Goal: Information Seeking & Learning: Learn about a topic

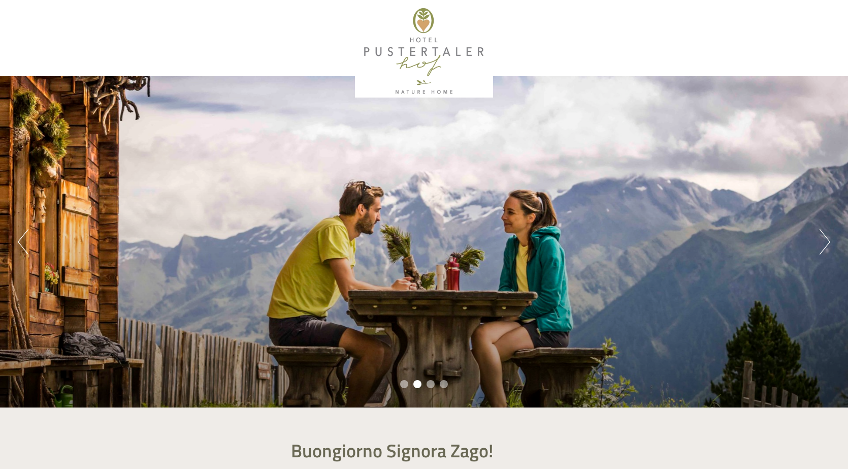
click at [826, 239] on button "Next" at bounding box center [824, 241] width 11 height 25
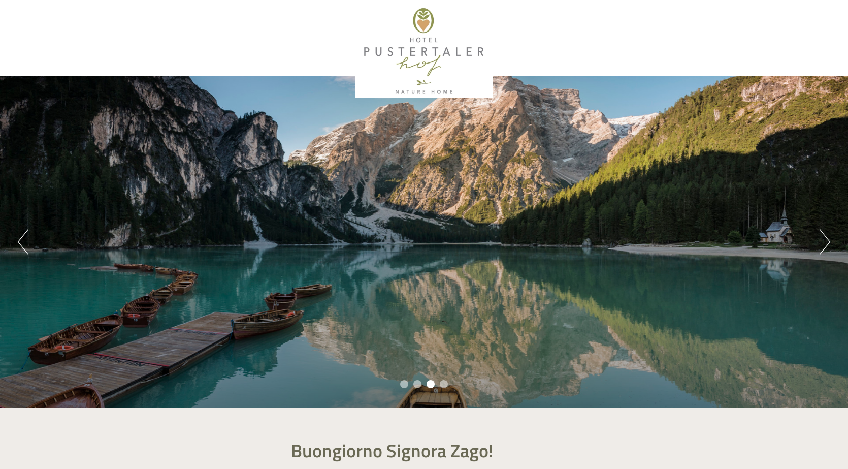
click at [826, 239] on button "Next" at bounding box center [824, 241] width 11 height 25
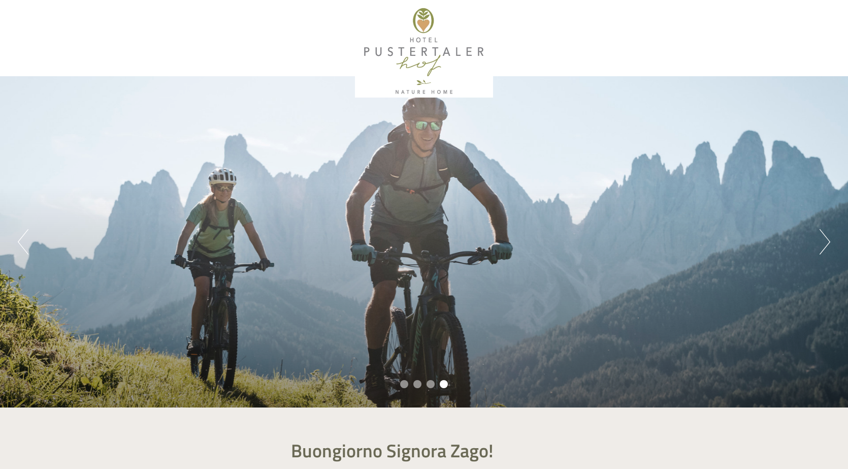
click at [826, 239] on button "Next" at bounding box center [824, 241] width 11 height 25
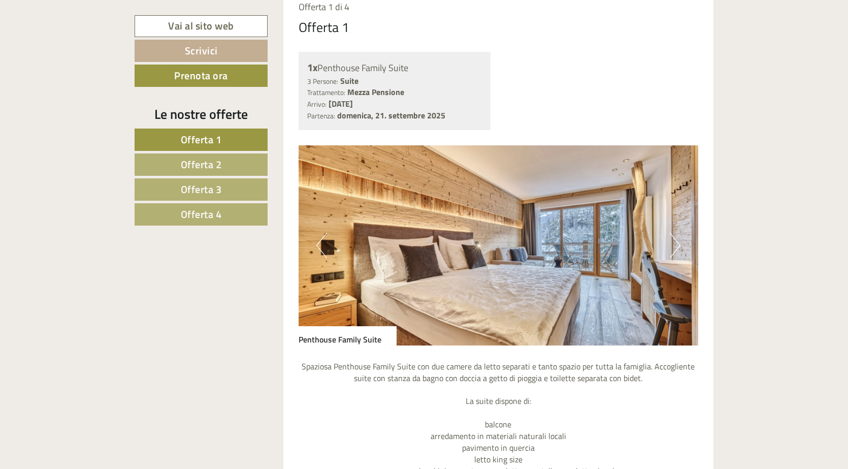
scroll to position [812, 0]
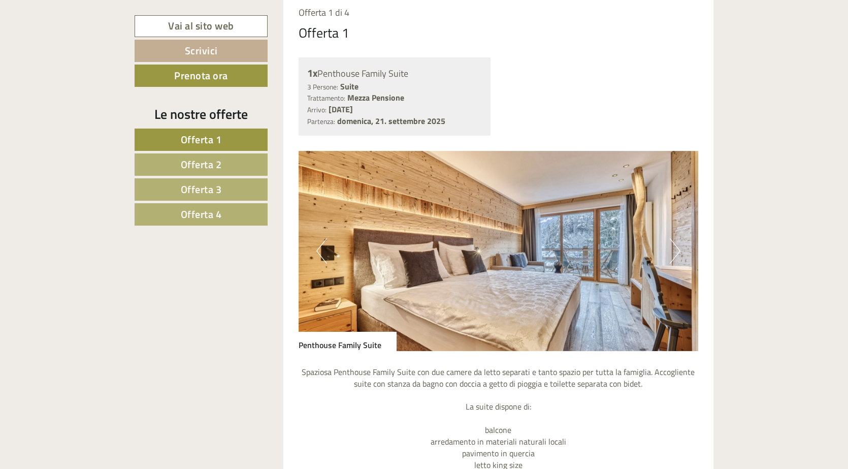
click at [677, 254] on button "Next" at bounding box center [675, 250] width 11 height 25
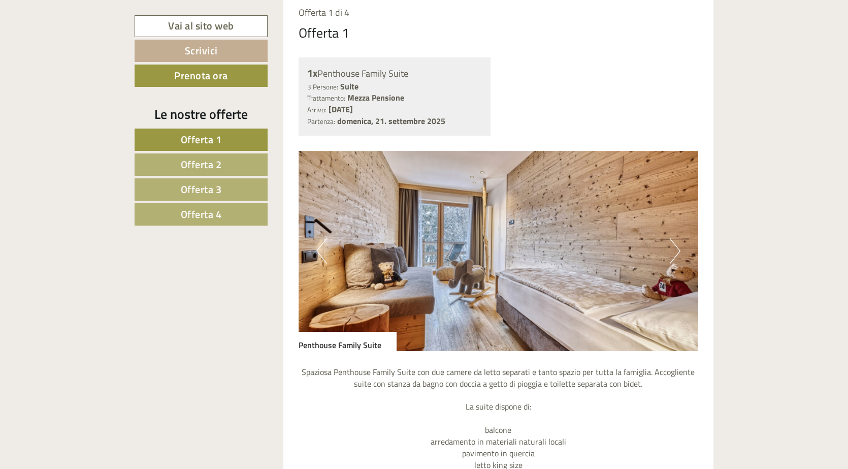
click at [677, 254] on button "Next" at bounding box center [675, 250] width 11 height 25
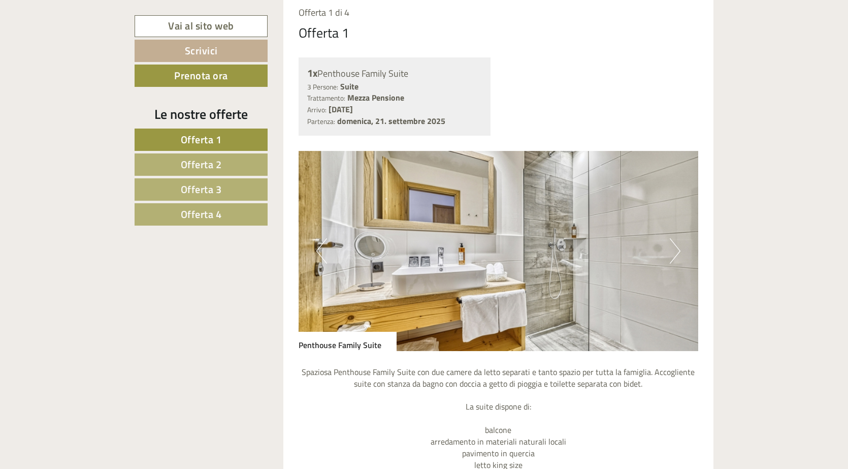
click at [677, 254] on button "Next" at bounding box center [675, 250] width 11 height 25
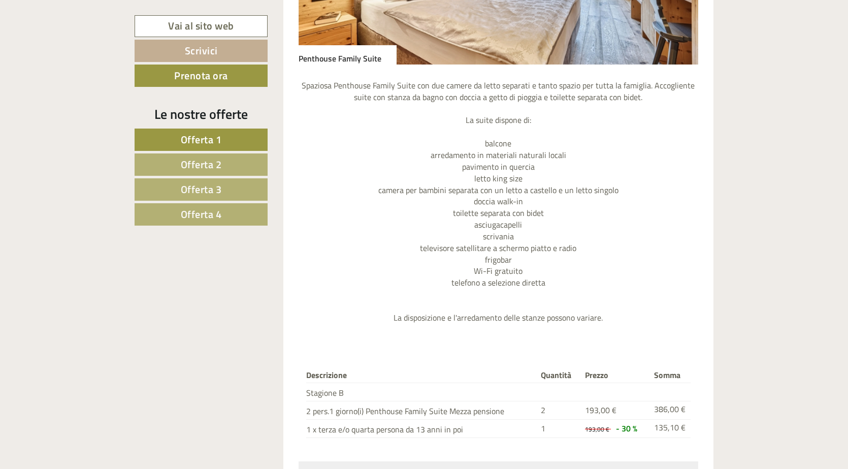
scroll to position [1117, 0]
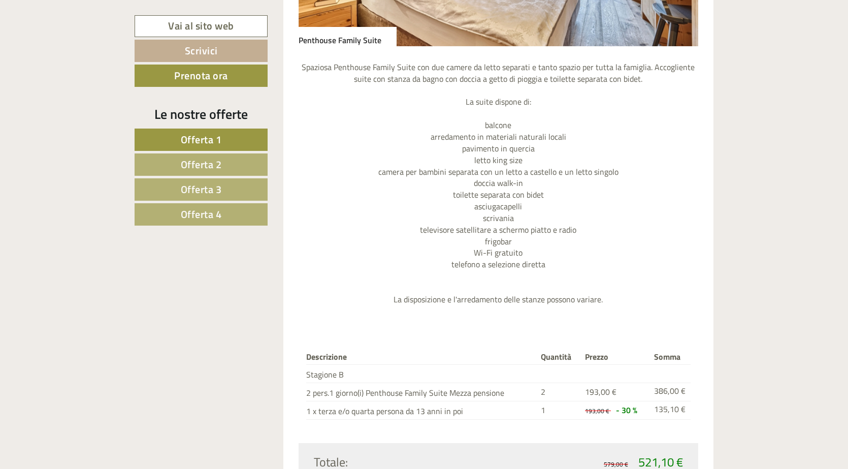
click at [193, 163] on span "Offerta 2" at bounding box center [201, 164] width 41 height 16
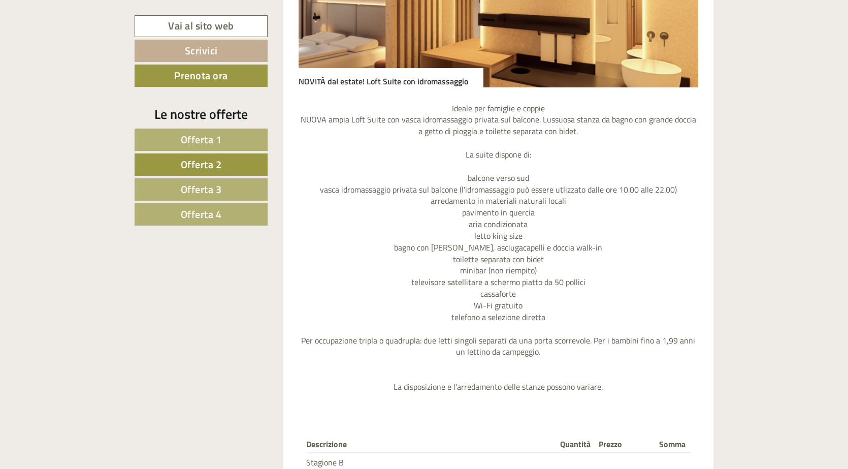
scroll to position [1209, 0]
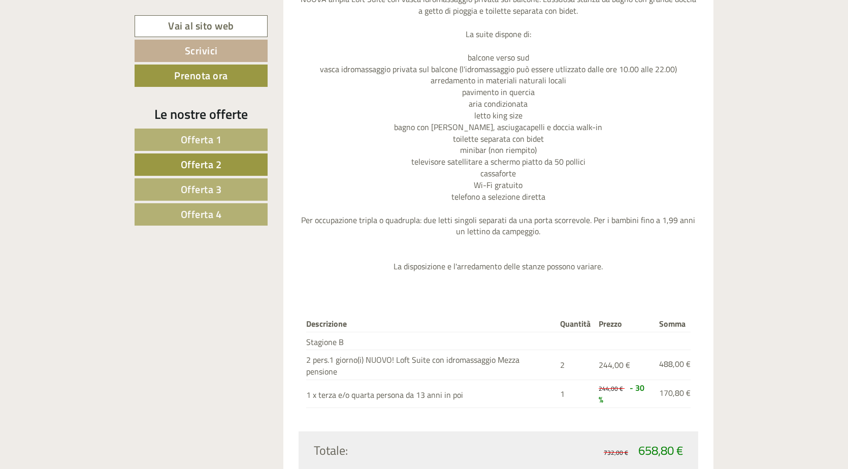
click at [179, 186] on link "Offerta 3" at bounding box center [201, 189] width 133 height 22
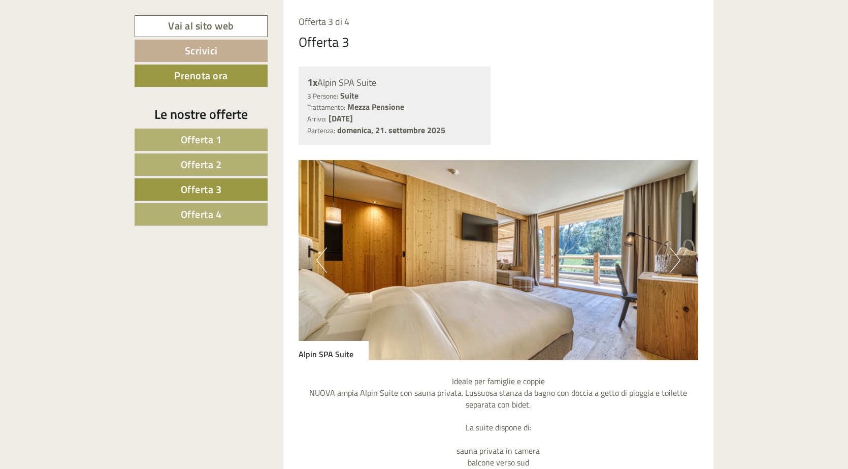
click at [673, 258] on button "Next" at bounding box center [675, 259] width 11 height 25
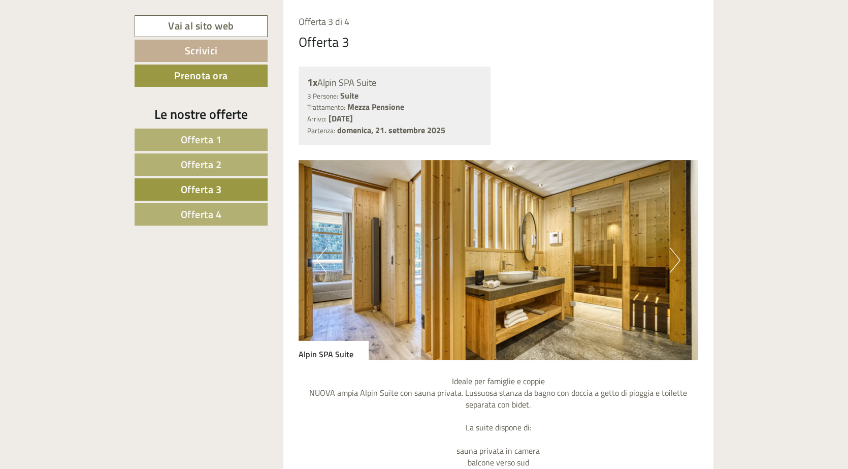
click at [319, 263] on button "Previous" at bounding box center [321, 259] width 11 height 25
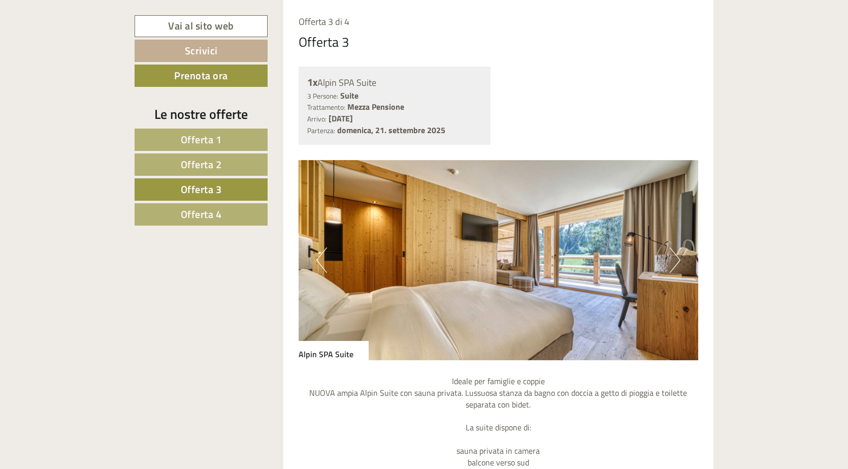
click at [673, 256] on button "Next" at bounding box center [675, 259] width 11 height 25
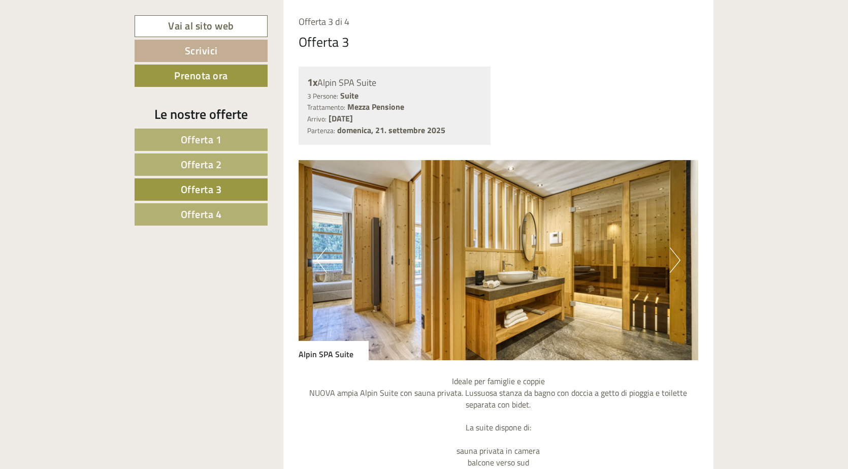
click at [676, 257] on button "Next" at bounding box center [675, 259] width 11 height 25
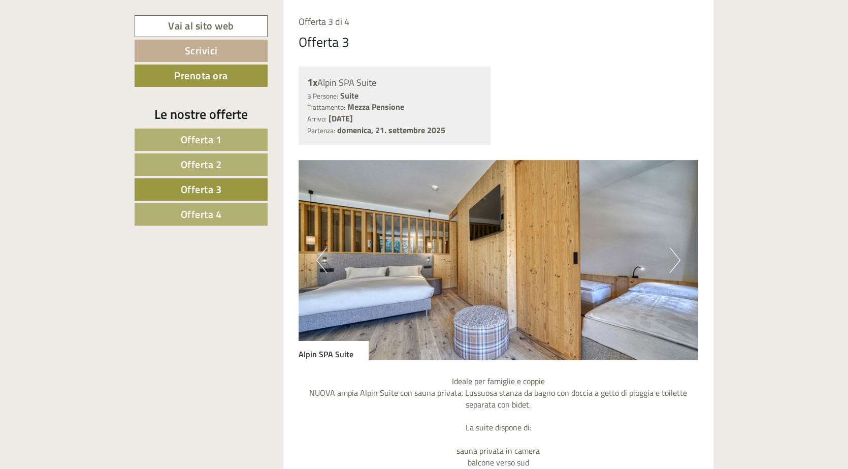
click at [676, 257] on button "Next" at bounding box center [675, 259] width 11 height 25
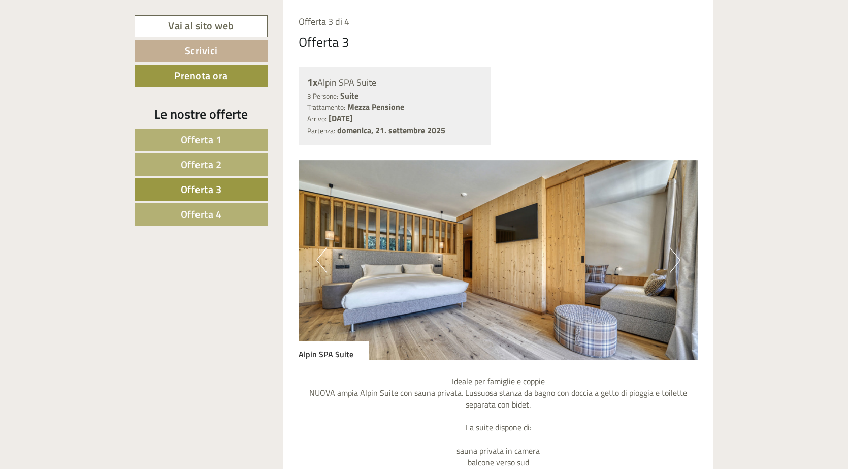
click at [676, 257] on button "Next" at bounding box center [675, 259] width 11 height 25
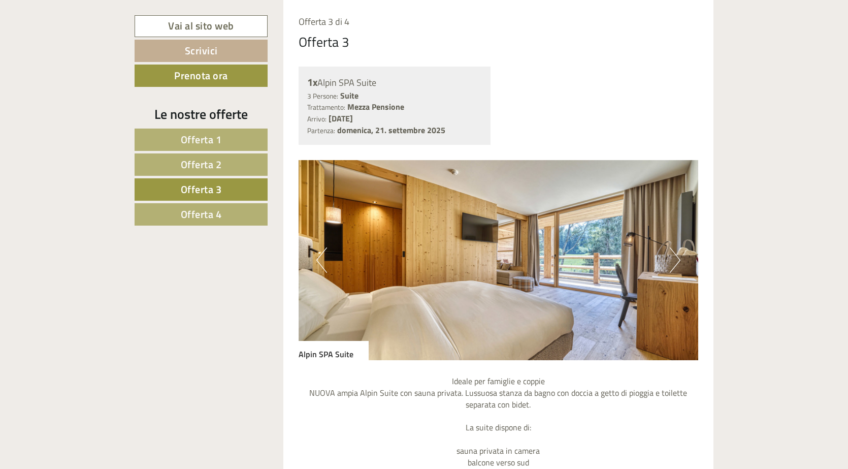
click at [177, 215] on link "Offerta 4" at bounding box center [201, 214] width 133 height 22
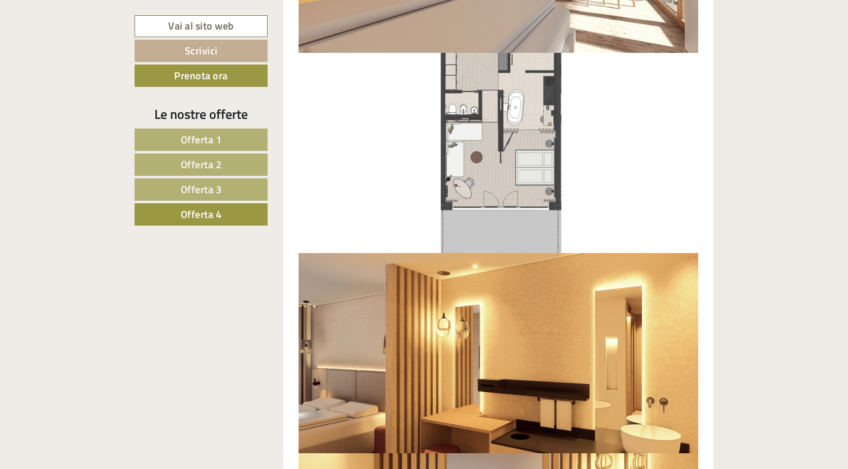
scroll to position [1311, 0]
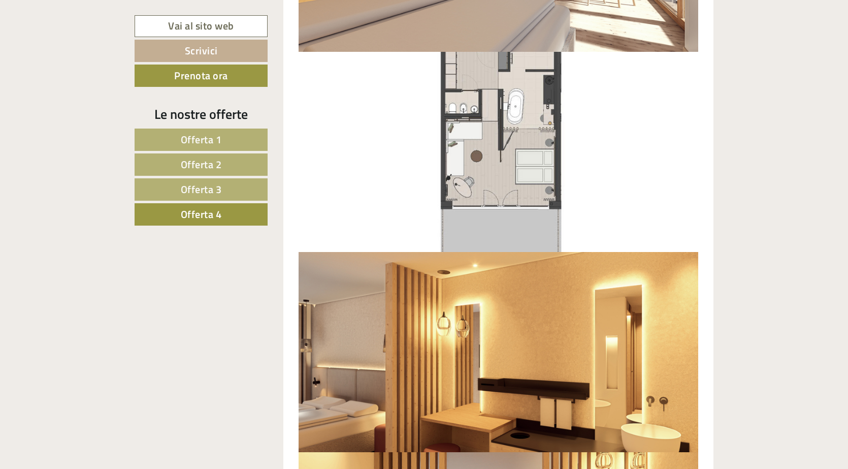
click at [169, 188] on link "Offerta 3" at bounding box center [201, 189] width 133 height 22
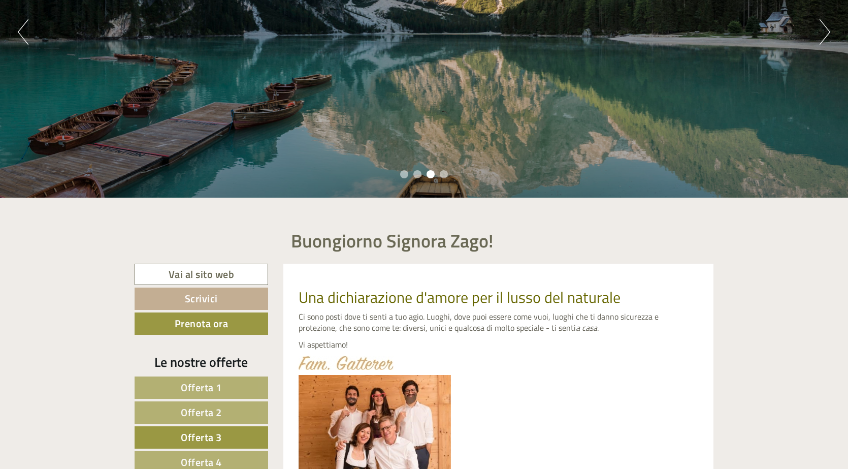
scroll to position [245, 0]
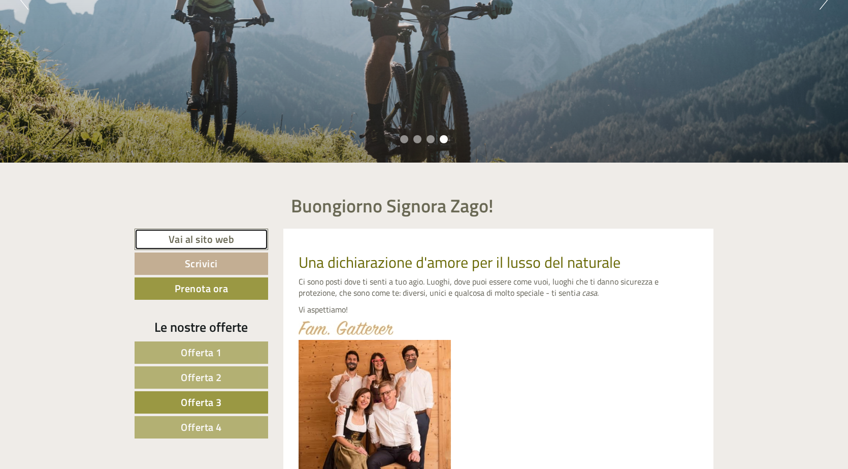
click at [174, 237] on link "Vai al sito web" at bounding box center [202, 239] width 134 height 22
